Goal: Task Accomplishment & Management: Manage account settings

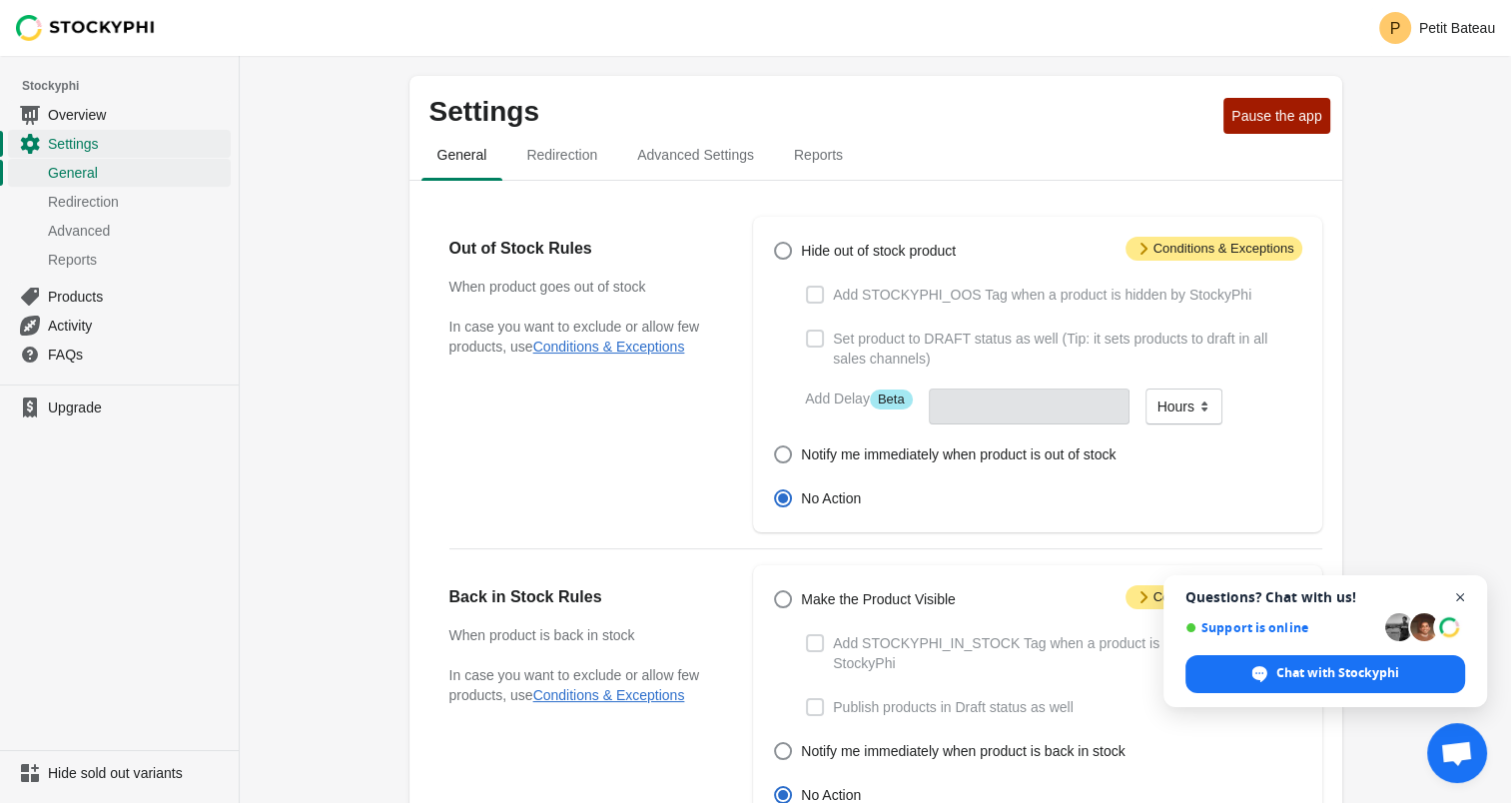
click at [1458, 600] on span "Open chat" at bounding box center [1460, 597] width 25 height 25
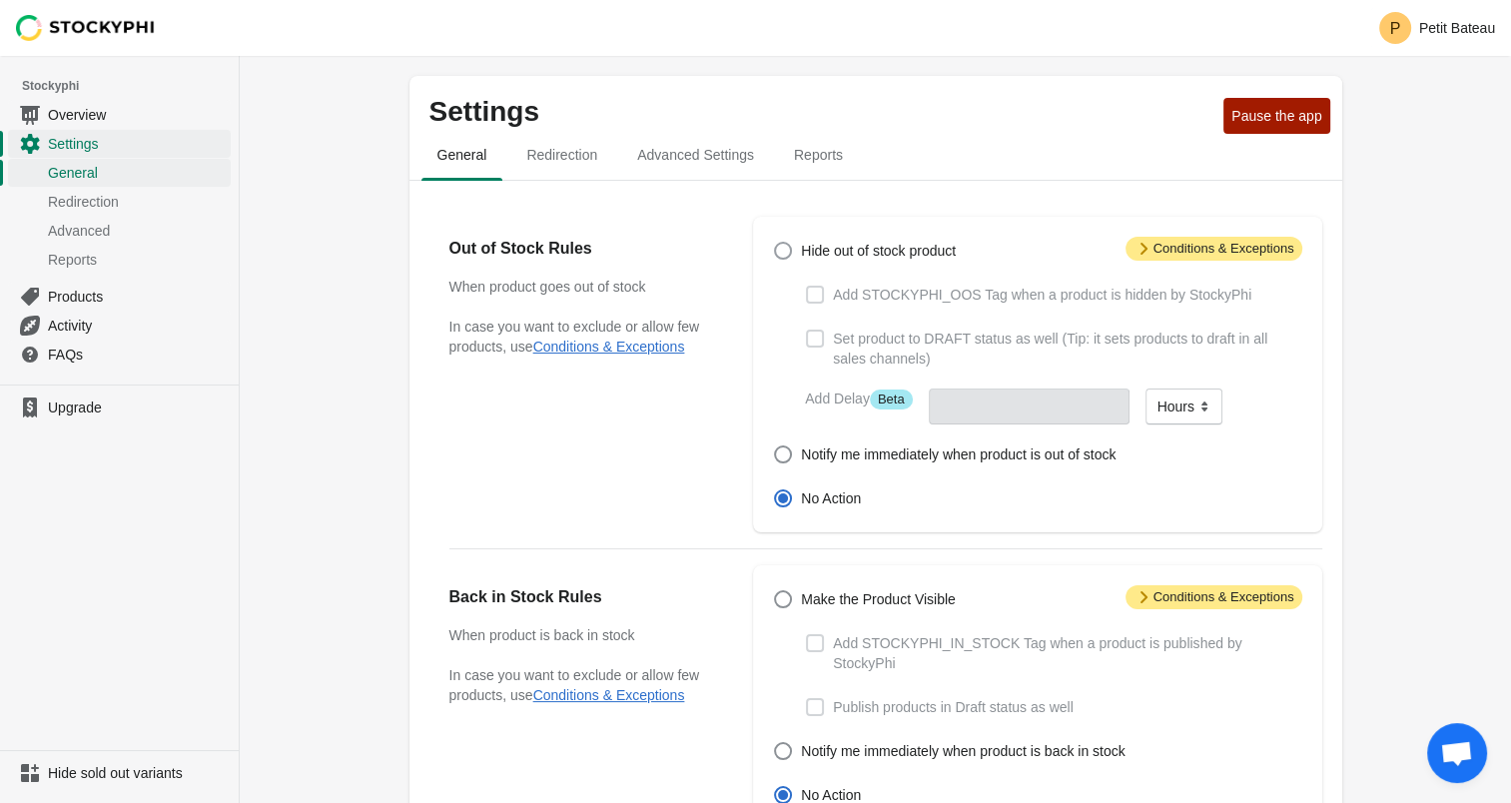
click at [805, 253] on span "Hide out of stock product" at bounding box center [878, 251] width 155 height 20
click at [775, 243] on input "Hide out of stock product" at bounding box center [774, 242] width 1 height 1
radio input "true"
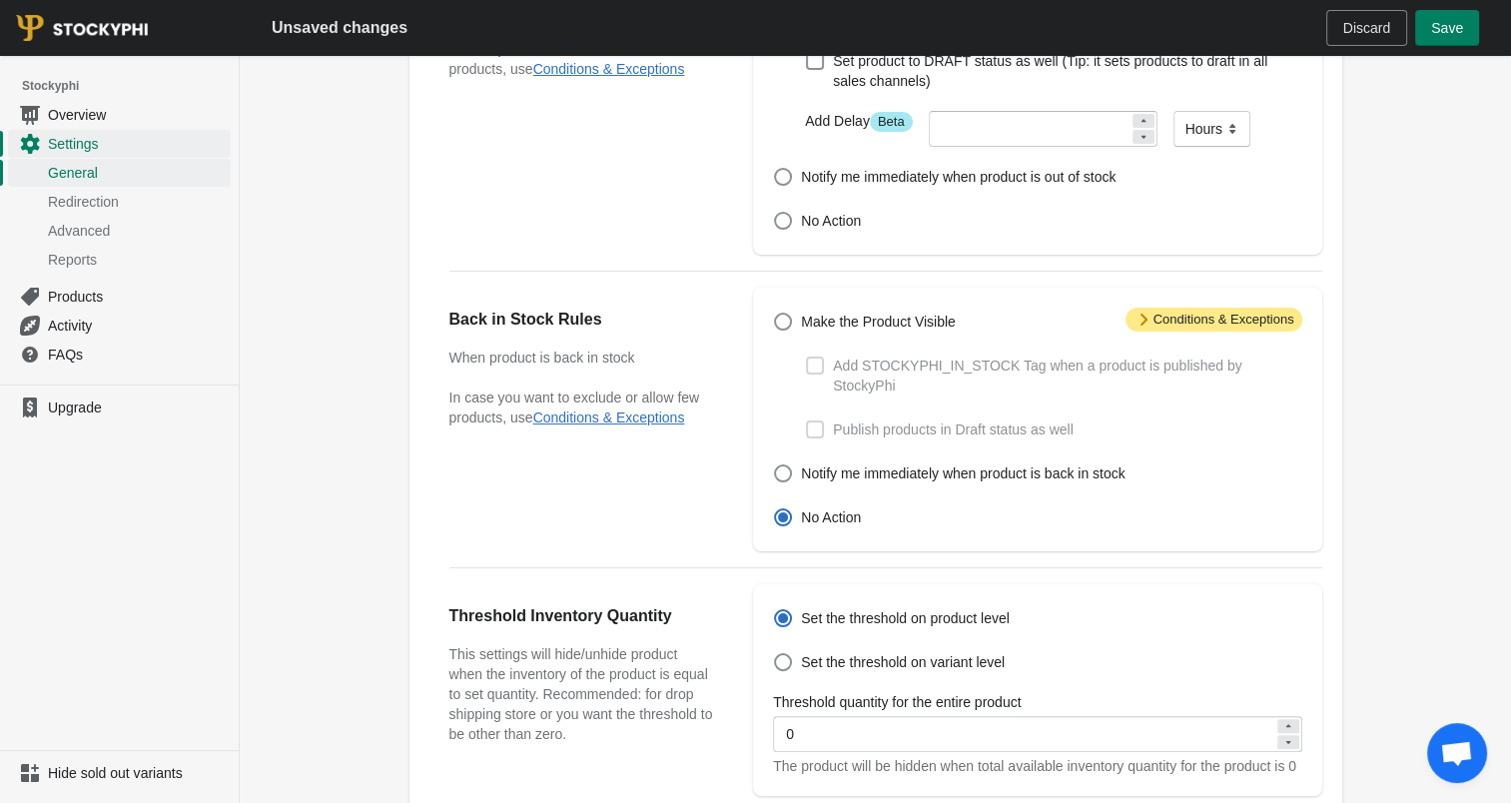
scroll to position [300, 0]
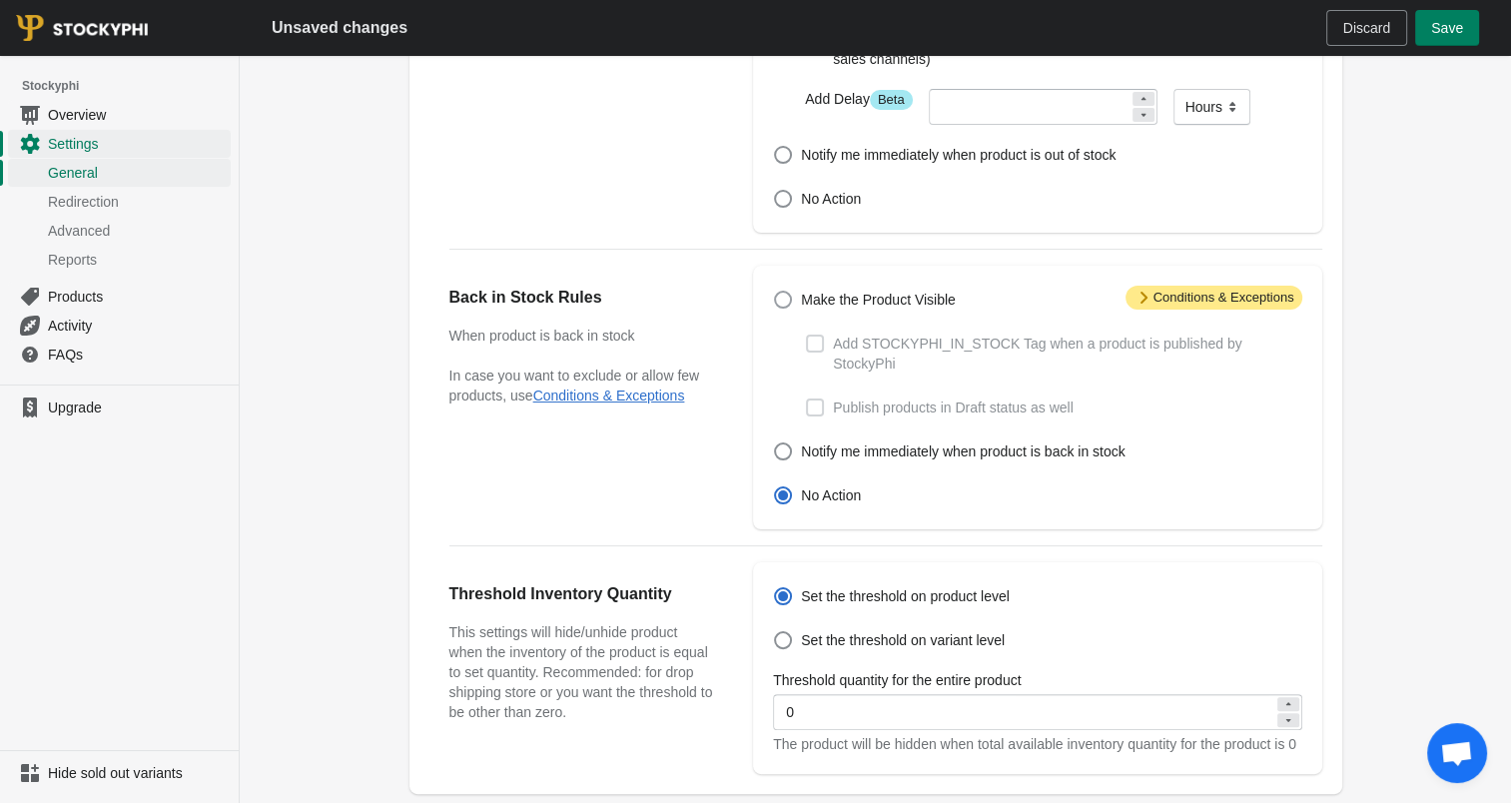
click at [887, 305] on span "Make the Product Visible" at bounding box center [878, 300] width 155 height 20
click at [775, 292] on input "Make the Product Visible" at bounding box center [774, 291] width 1 height 1
radio input "true"
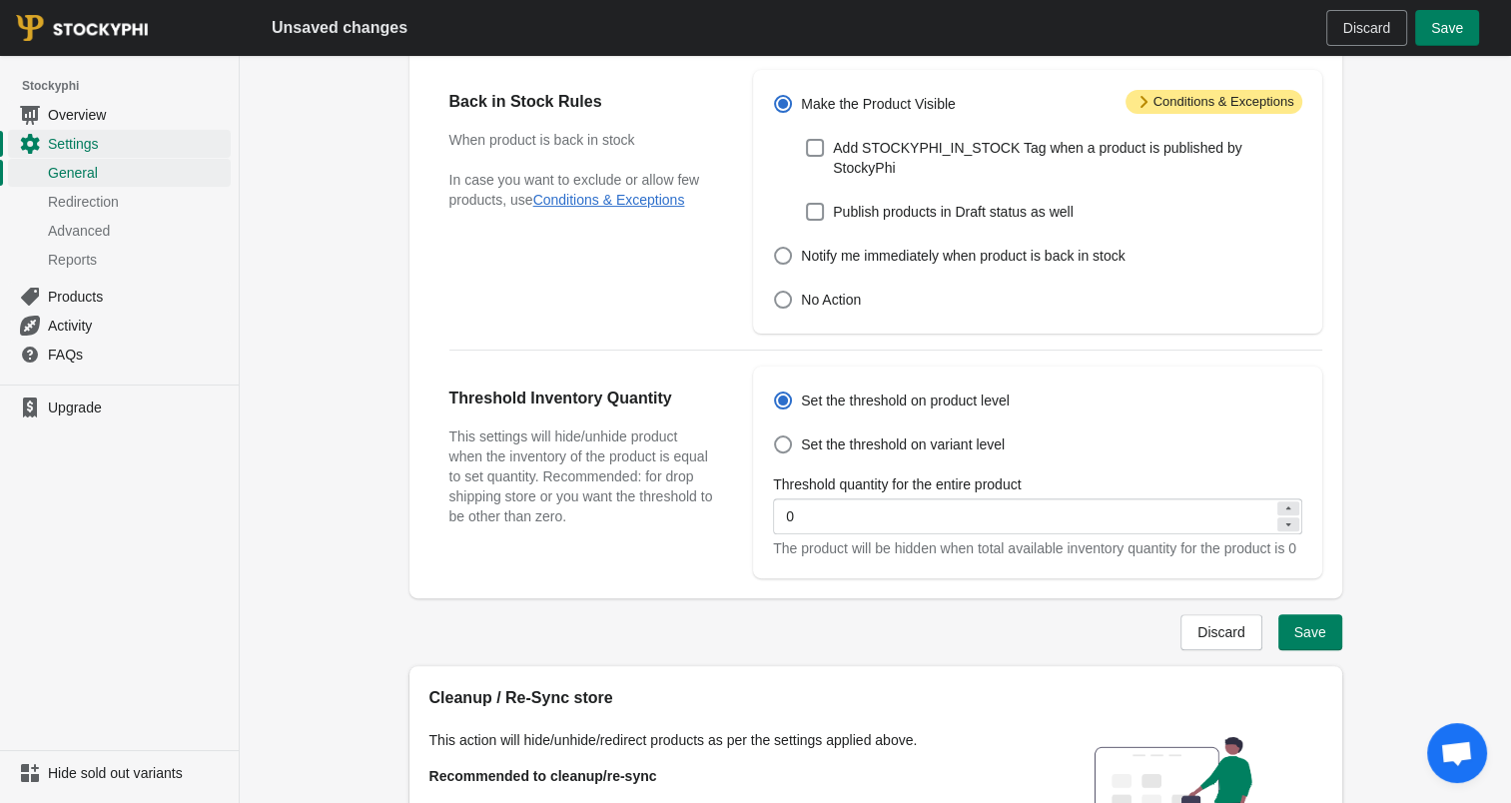
scroll to position [499, 0]
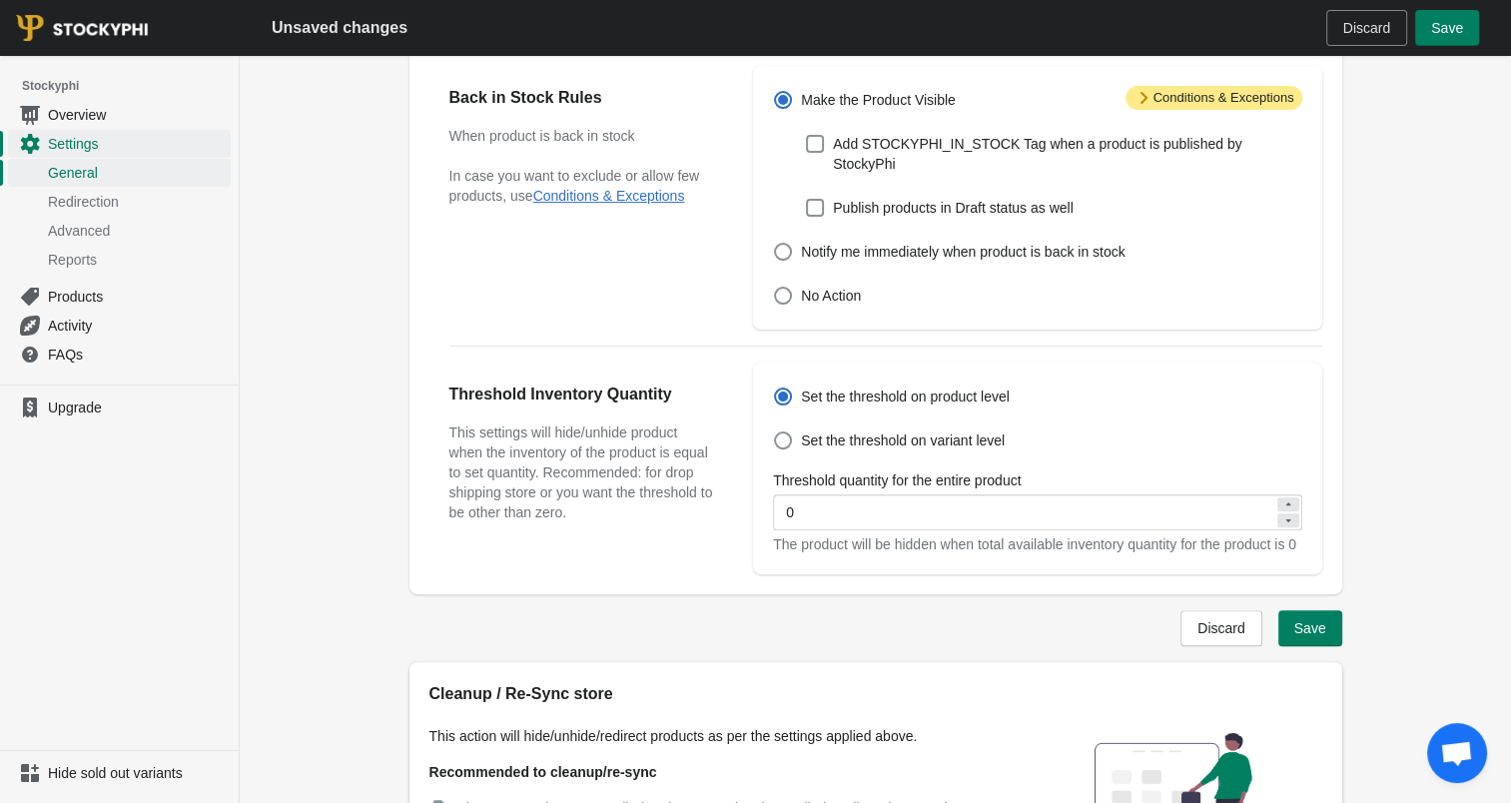
click at [1290, 498] on icon at bounding box center [1288, 504] width 12 height 12
type input "1"
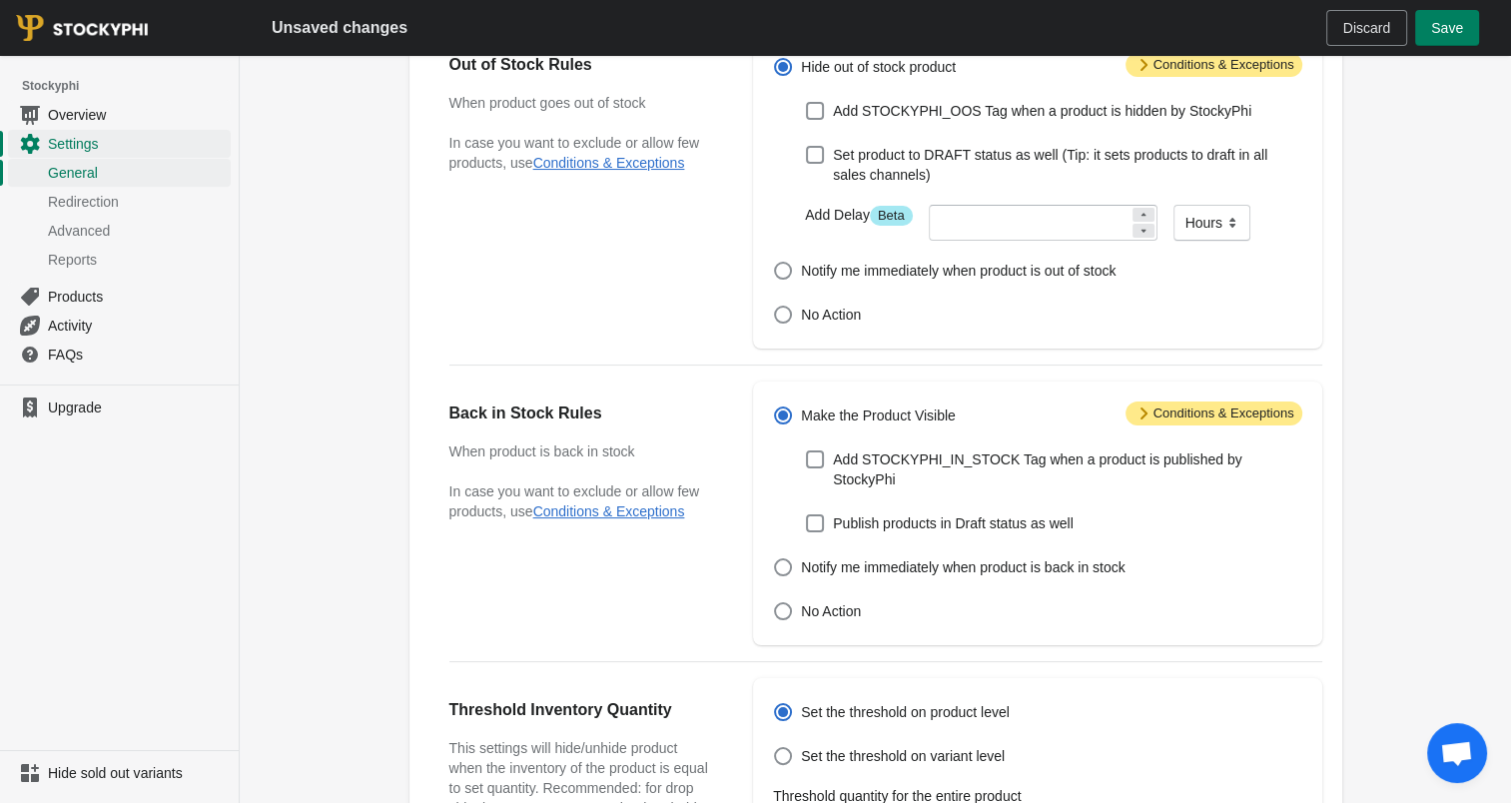
scroll to position [0, 0]
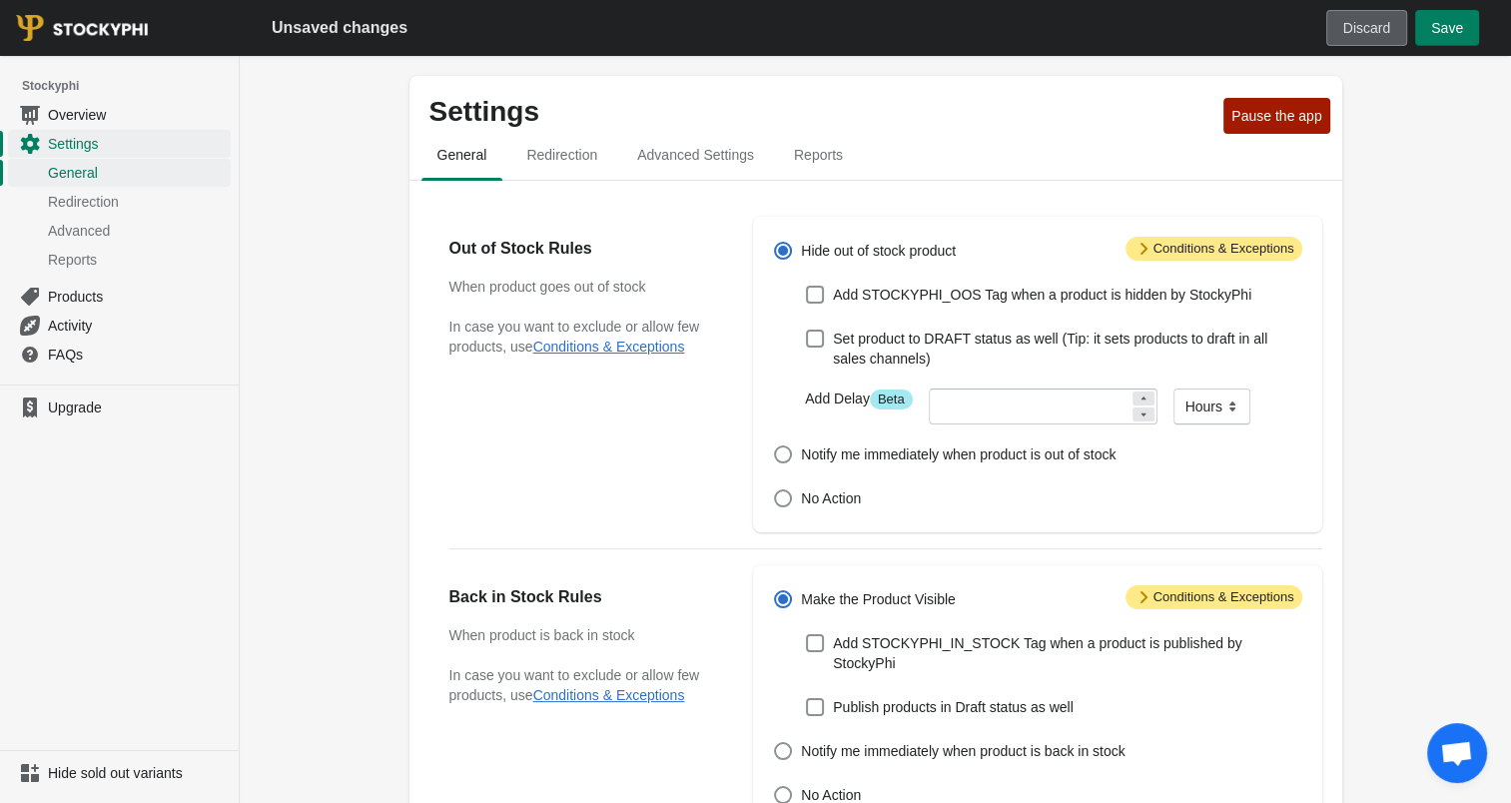
click at [1363, 24] on span "Discard" at bounding box center [1366, 28] width 47 height 16
radio input "false"
radio input "true"
radio input "false"
radio input "true"
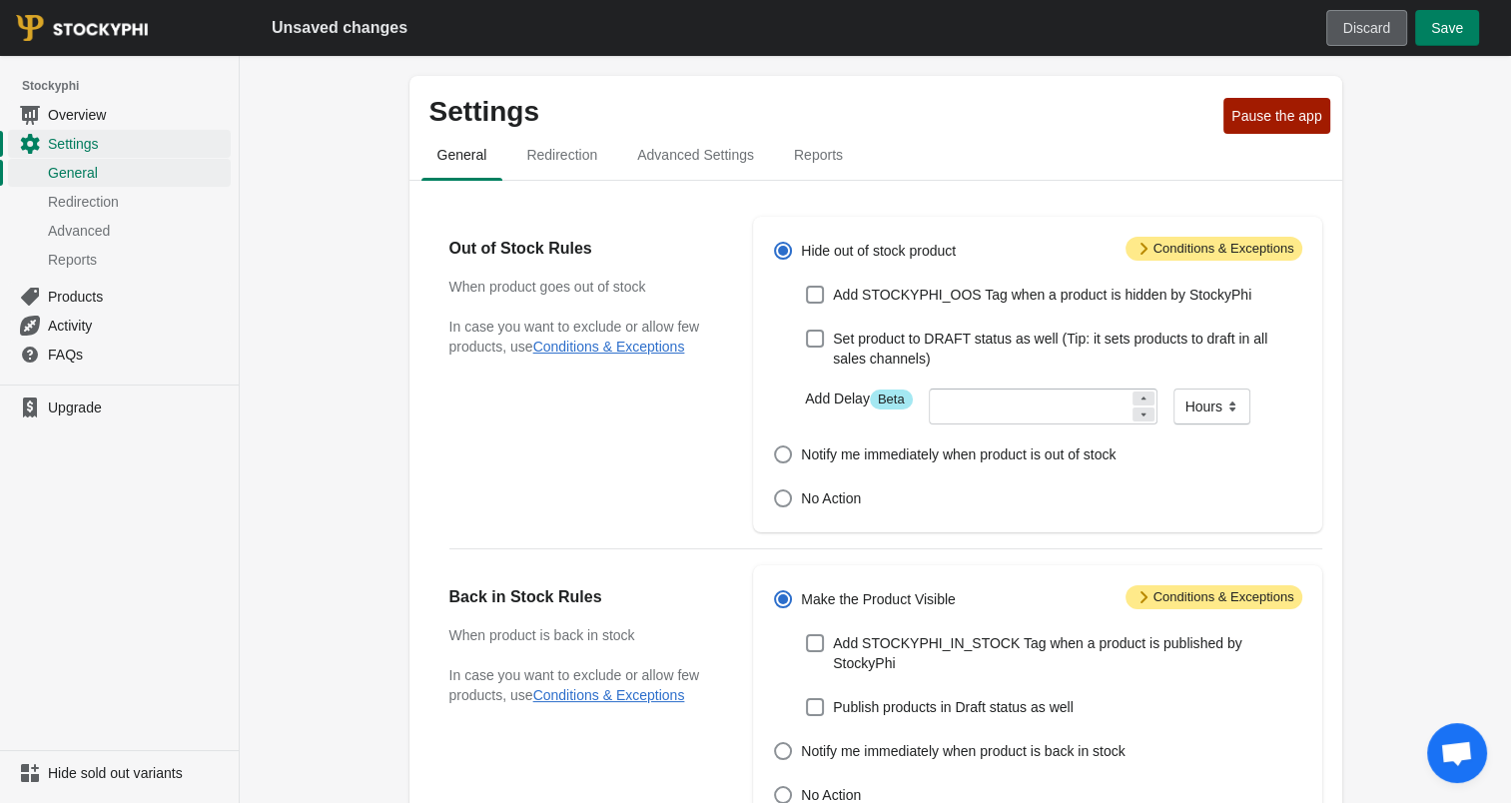
type input "0"
